Goal: Navigation & Orientation: Find specific page/section

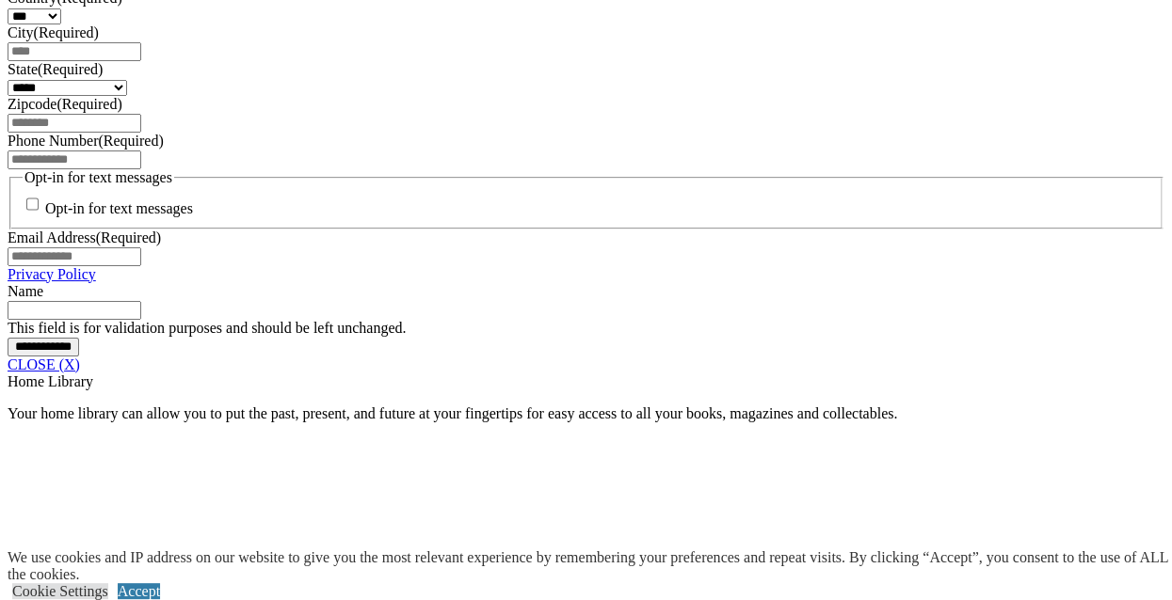
scroll to position [1385, 0]
